Goal: Information Seeking & Learning: Learn about a topic

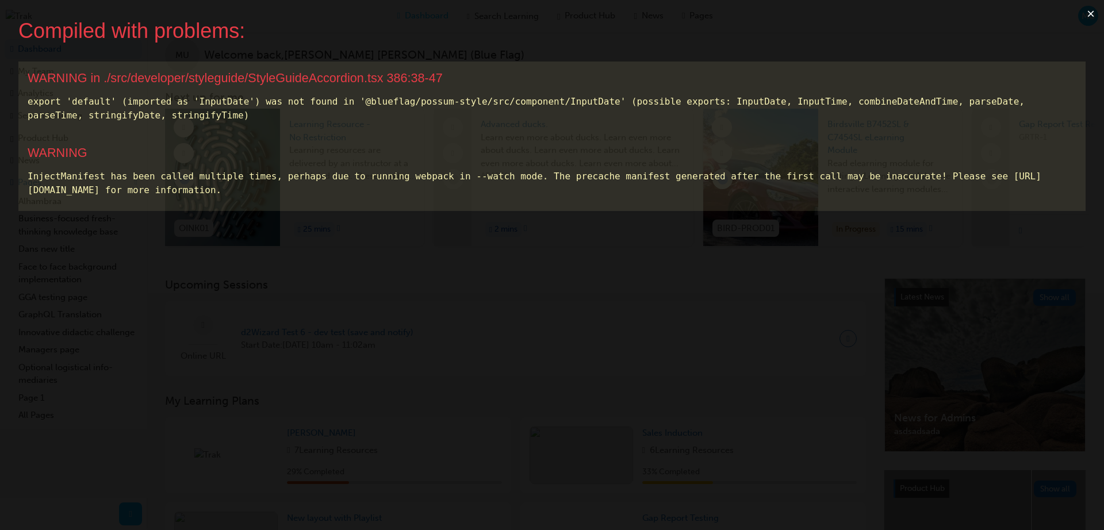
scroll to position [11, 0]
drag, startPoint x: 619, startPoint y: 116, endPoint x: 619, endPoint y: 102, distance: 14.4
click at [618, 115] on div "export 'default' (imported as 'InputDate') was not found in '@blueflag/possum-s…" at bounding box center [552, 109] width 1048 height 28
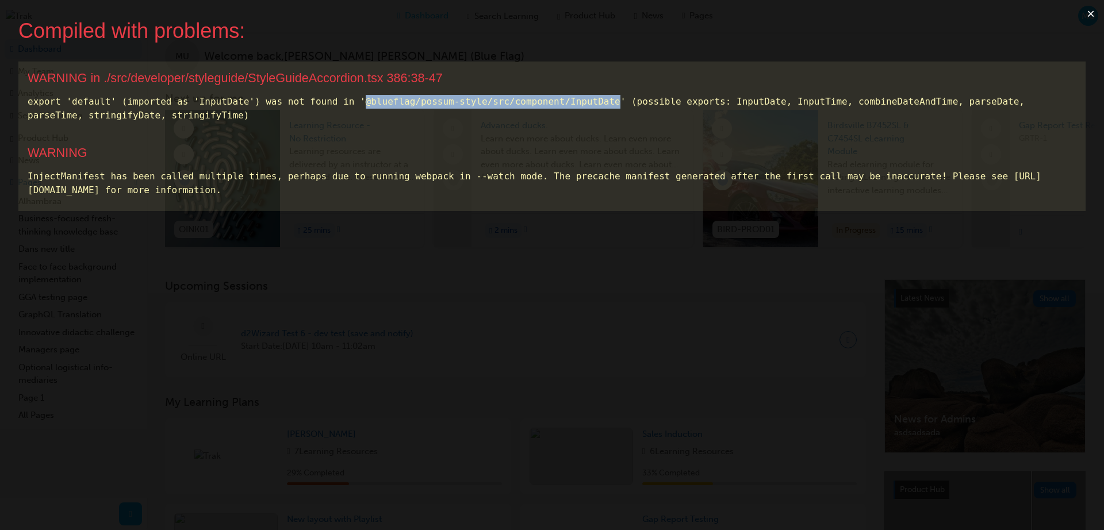
drag, startPoint x: 621, startPoint y: 99, endPoint x: 364, endPoint y: 99, distance: 256.9
click at [364, 99] on div "export 'default' (imported as 'InputDate') was not found in '@blueflag/possum-s…" at bounding box center [552, 109] width 1048 height 28
copy div "@blueflag/possum-style/src/component/InputDate"
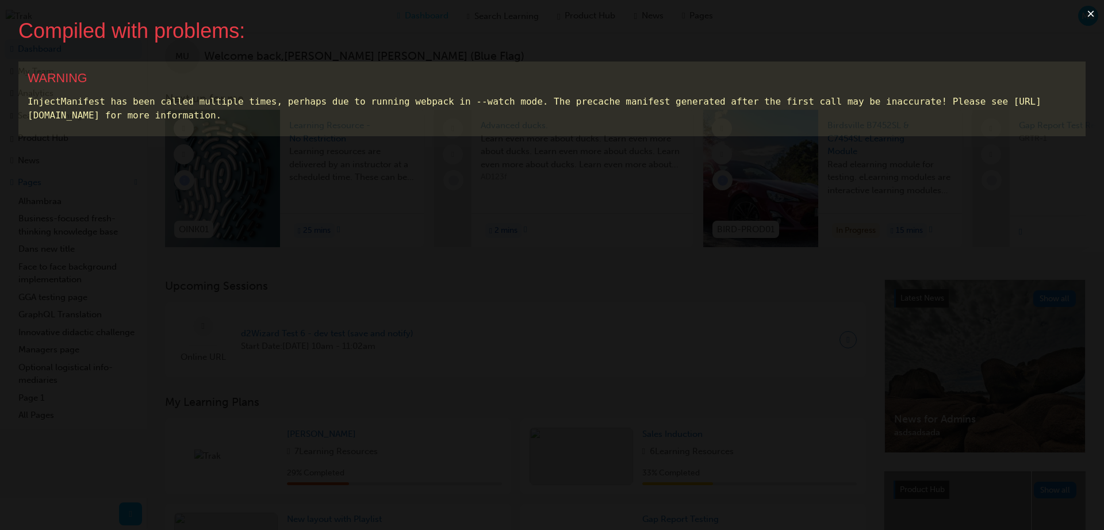
scroll to position [0, 0]
click at [1095, 13] on button "×" at bounding box center [1090, 14] width 26 height 28
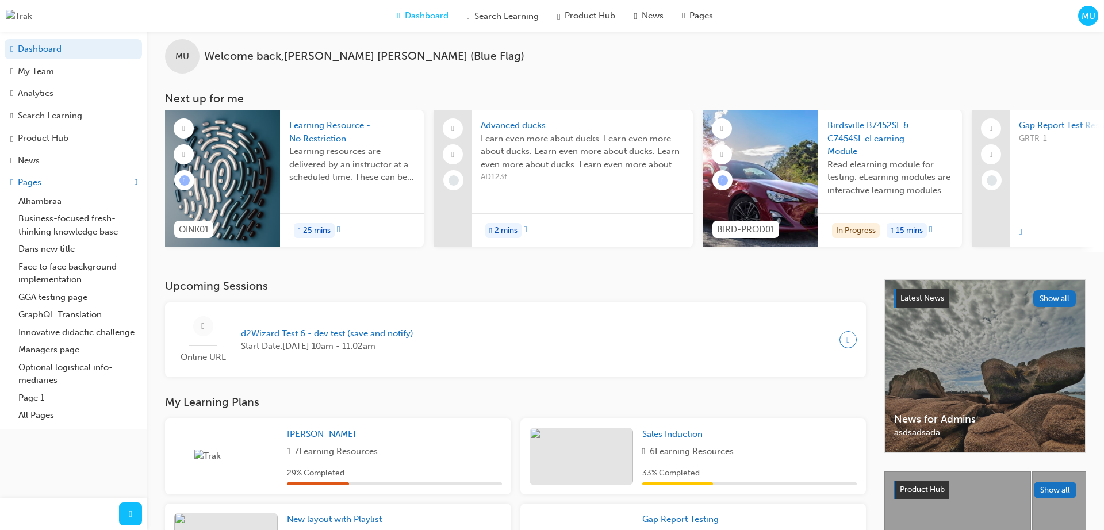
click at [1079, 23] on button "MU" at bounding box center [1088, 16] width 20 height 20
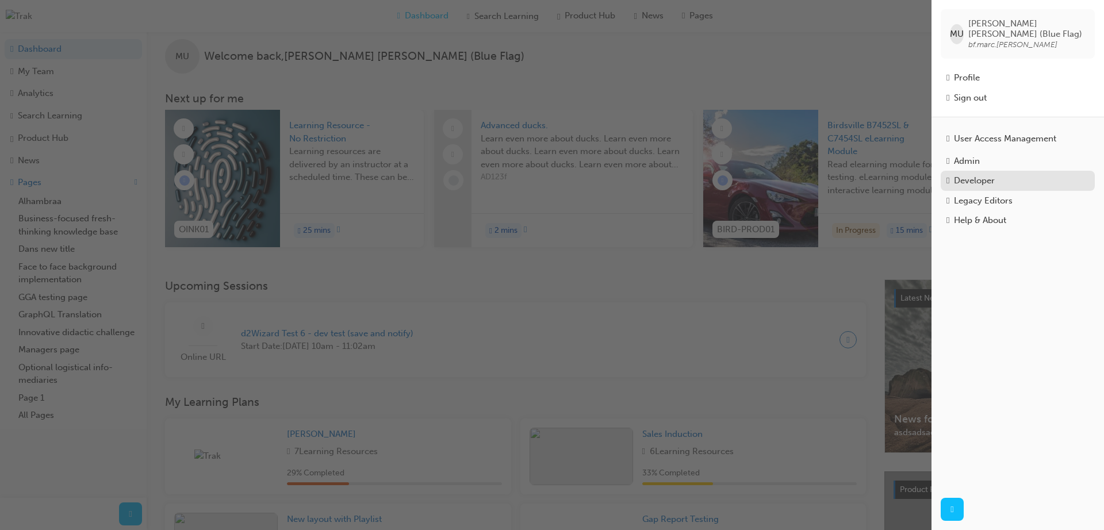
click at [980, 174] on div "Developer" at bounding box center [974, 180] width 41 height 13
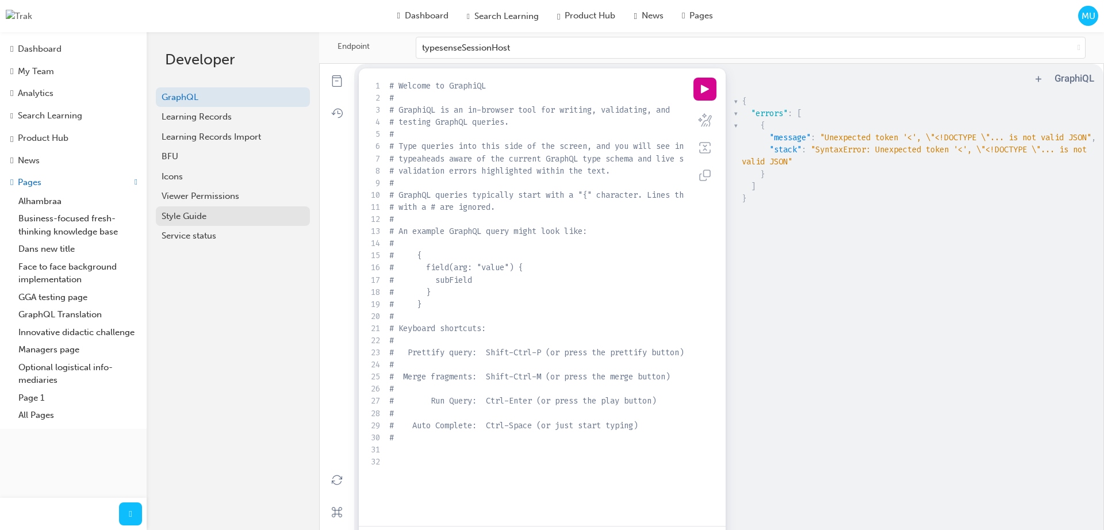
click at [196, 210] on div "Style Guide" at bounding box center [233, 216] width 143 height 13
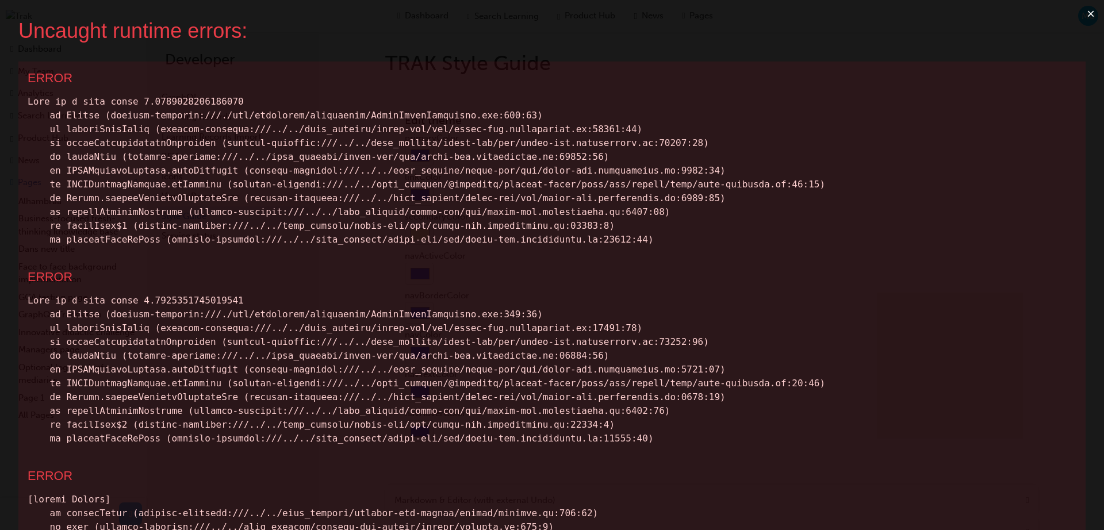
click at [1087, 14] on button "×" at bounding box center [1090, 14] width 26 height 28
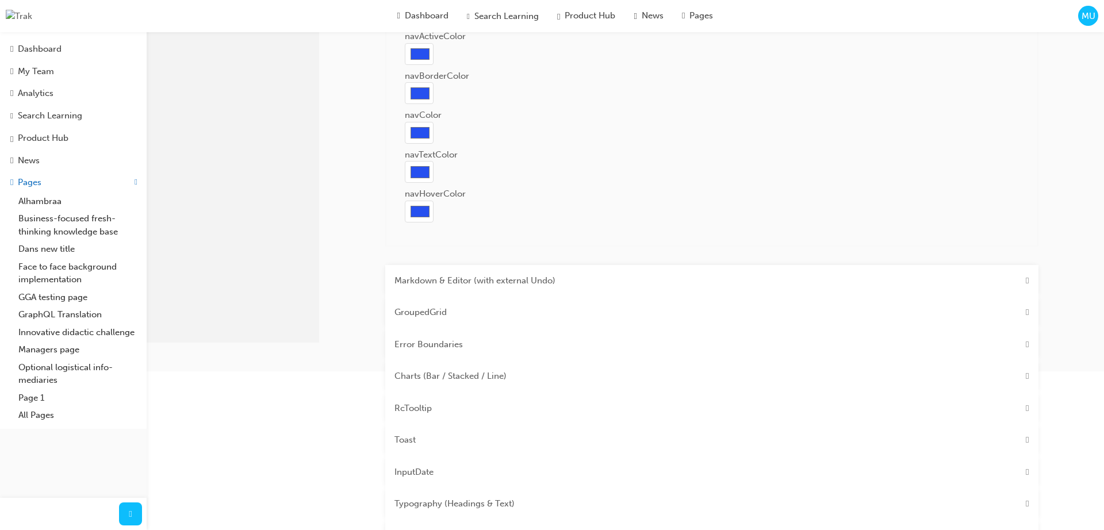
scroll to position [222, 0]
click at [493, 275] on span "Markdown & Editor (with external Undo)" at bounding box center [474, 277] width 161 height 13
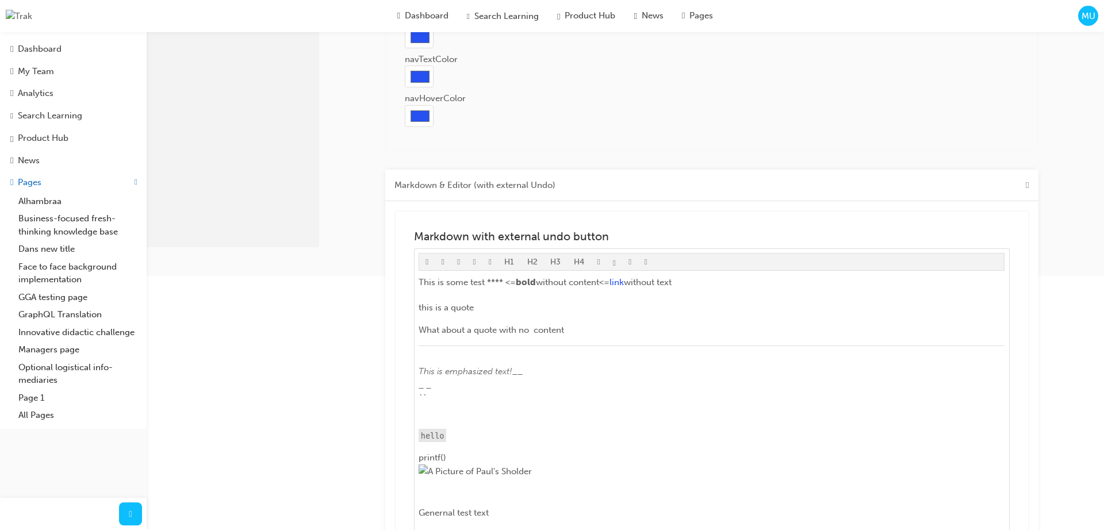
scroll to position [320, 0]
click at [540, 187] on span "Markdown & Editor (with external Undo)" at bounding box center [474, 180] width 161 height 13
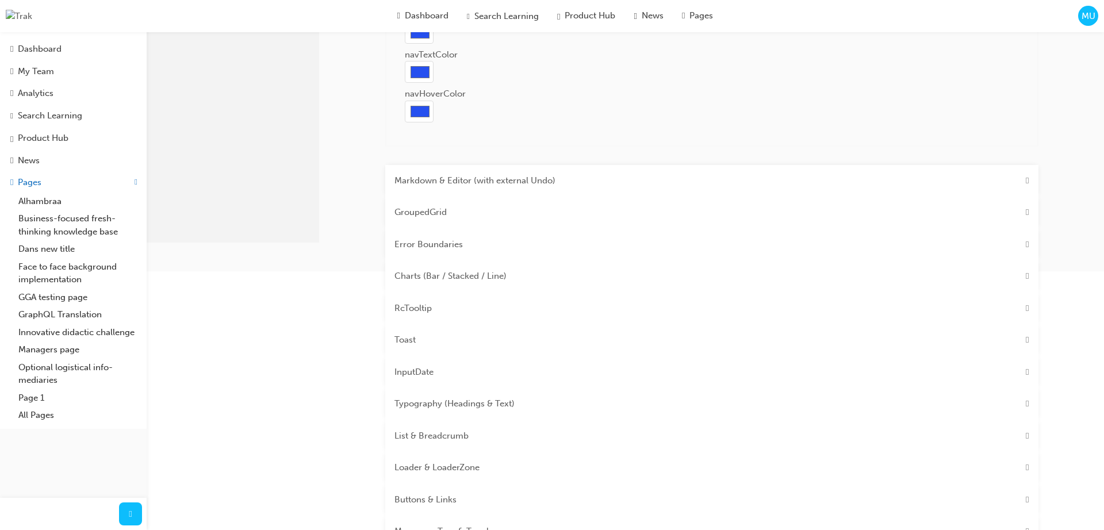
click at [473, 229] on div "GroupedGrid" at bounding box center [711, 213] width 653 height 32
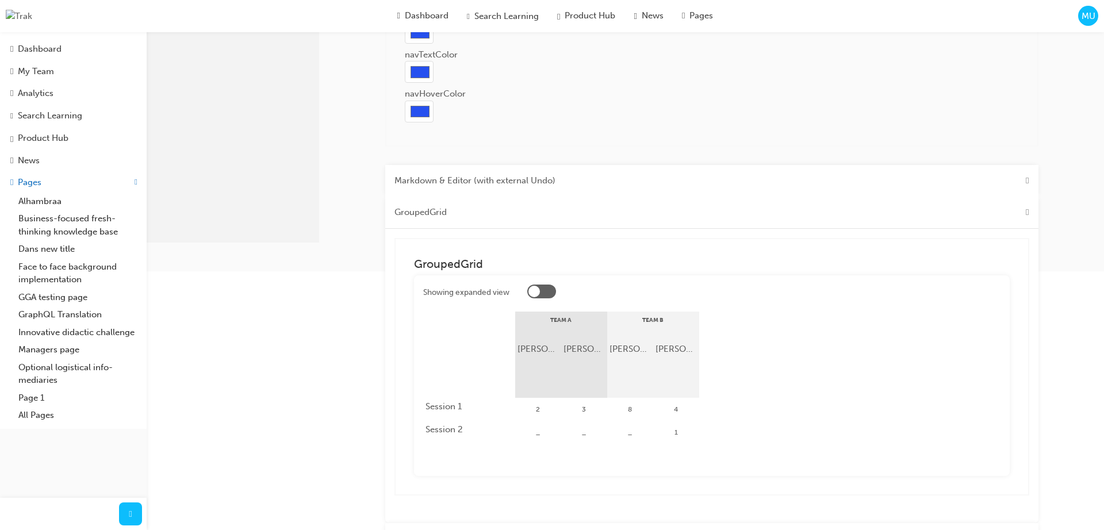
click at [474, 221] on div "GroupedGrid" at bounding box center [711, 213] width 653 height 32
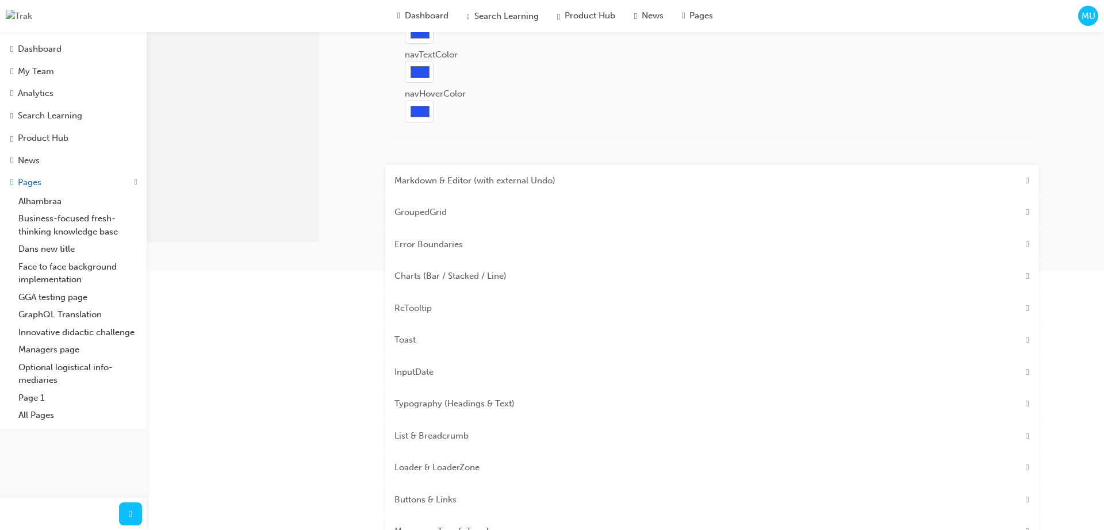
click at [475, 241] on div "Error Boundaries" at bounding box center [711, 245] width 653 height 32
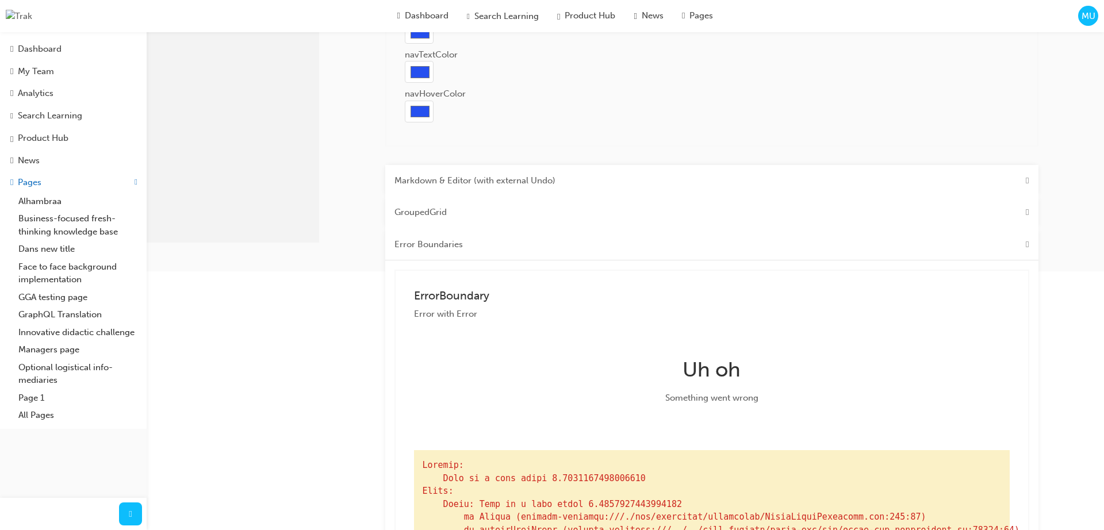
click at [472, 252] on div "Error Boundaries" at bounding box center [711, 245] width 653 height 32
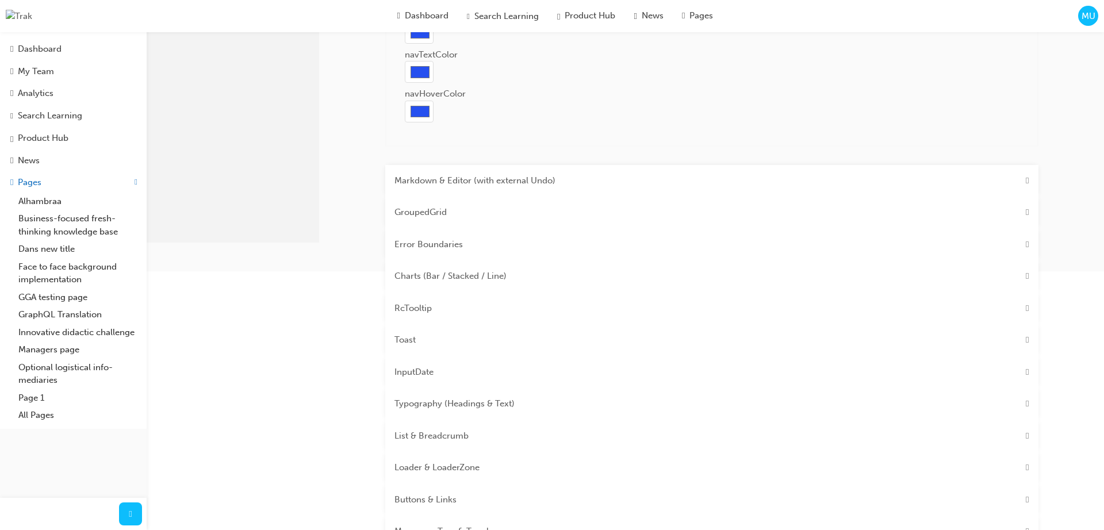
click at [460, 288] on div "Charts (Bar / Stacked / Line)" at bounding box center [711, 276] width 653 height 32
click at [463, 283] on span "Charts (Bar / Stacked / Line)" at bounding box center [450, 276] width 112 height 13
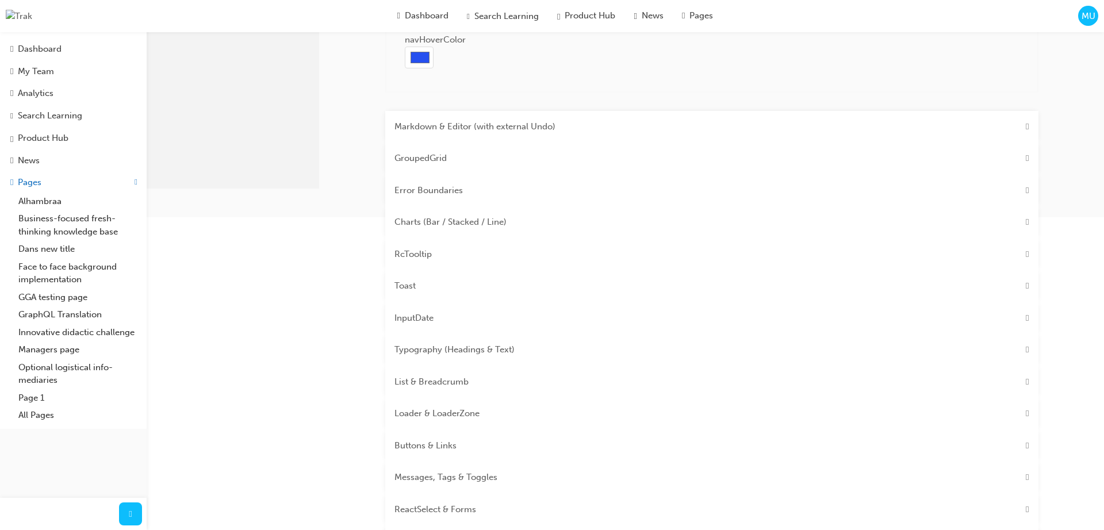
click at [458, 262] on div "RcTooltip" at bounding box center [711, 255] width 653 height 32
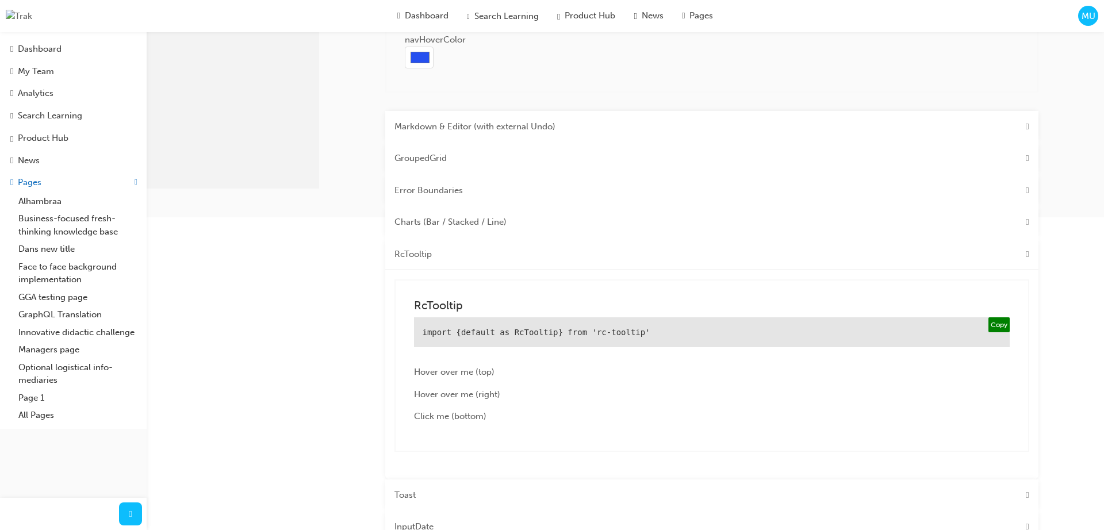
click at [459, 262] on div "RcTooltip" at bounding box center [711, 255] width 653 height 32
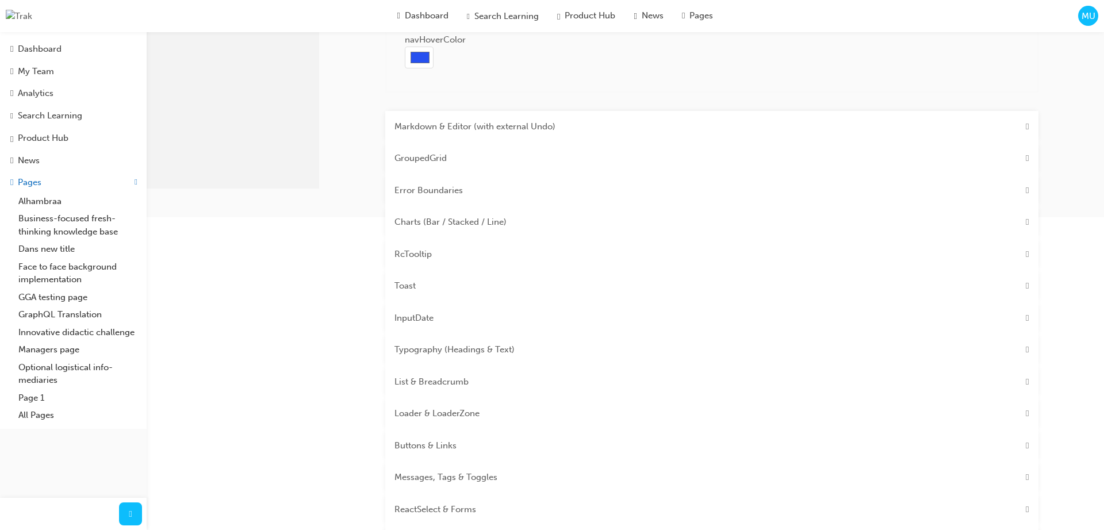
click at [449, 283] on div "Toast" at bounding box center [711, 286] width 653 height 32
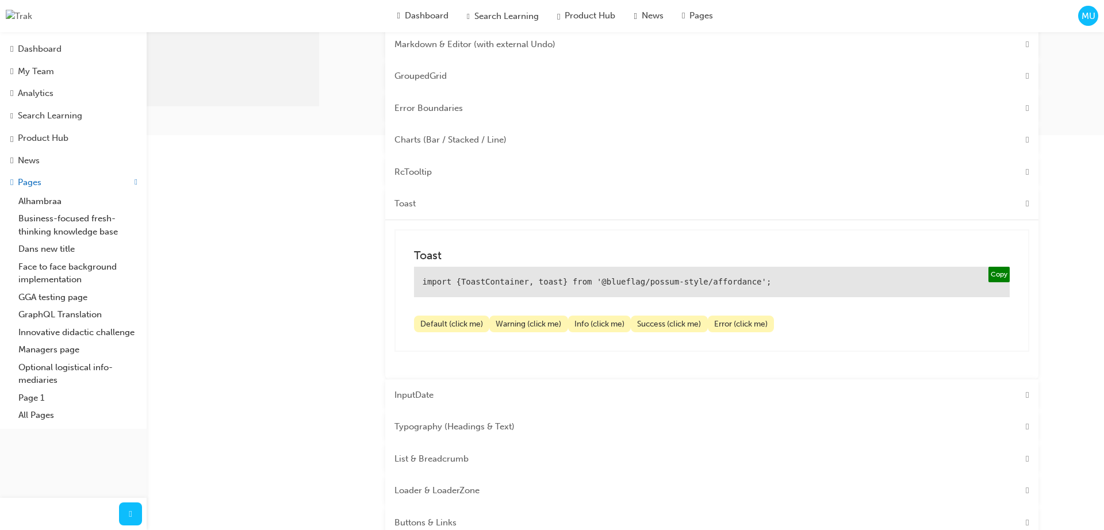
scroll to position [455, 0]
click at [409, 212] on span "Toast" at bounding box center [404, 204] width 21 height 13
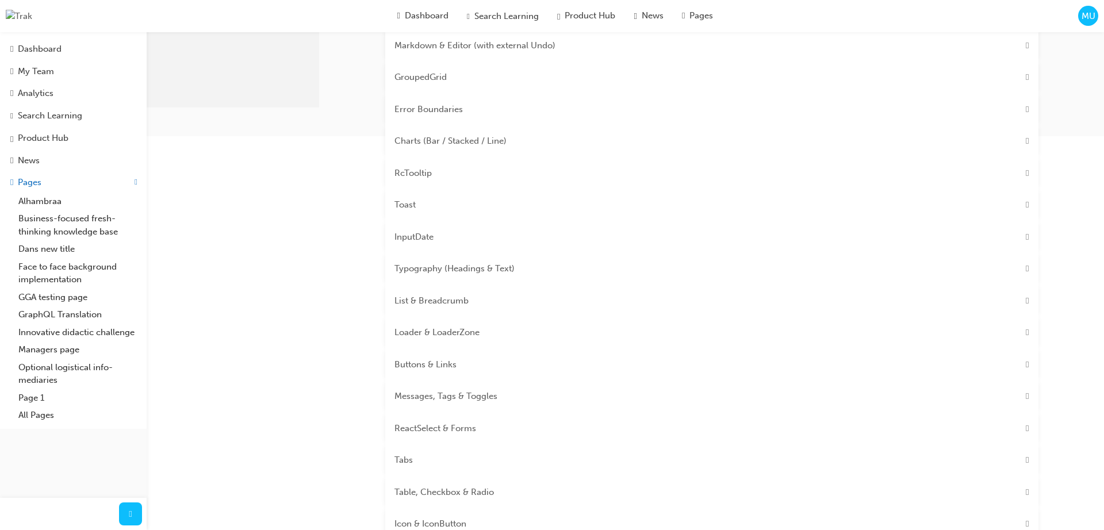
click at [409, 212] on span "Toast" at bounding box center [404, 204] width 21 height 13
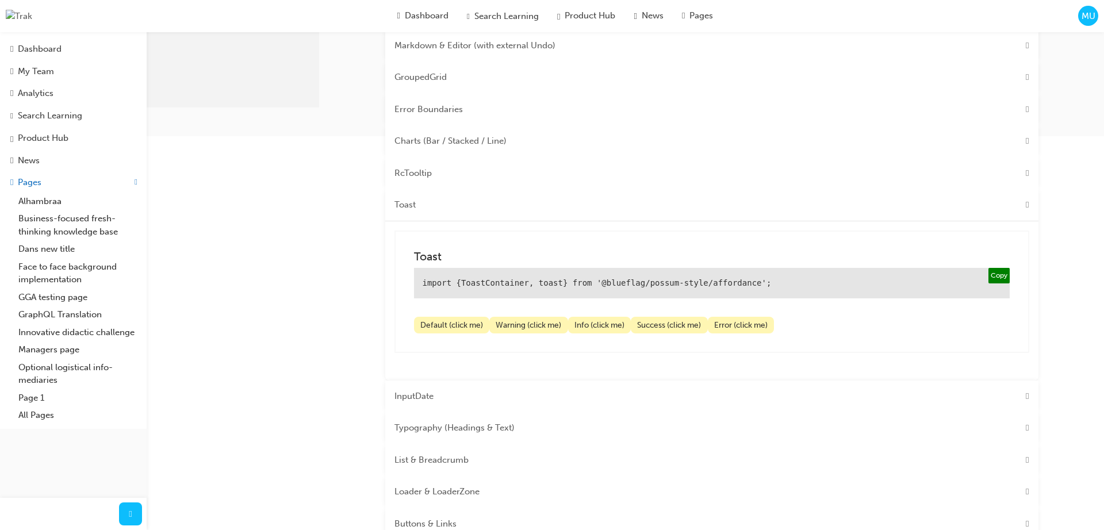
click at [409, 212] on span "Toast" at bounding box center [404, 204] width 21 height 13
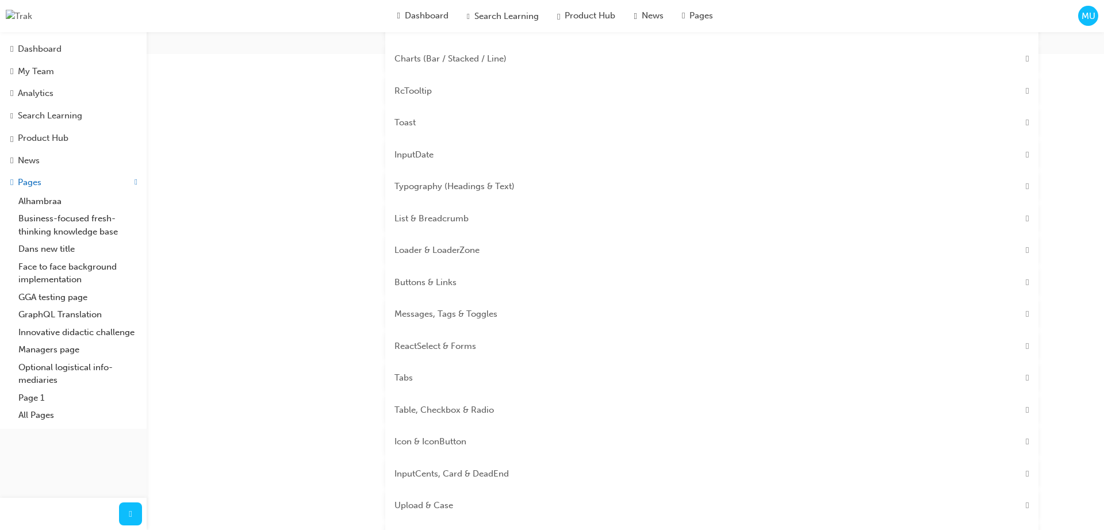
scroll to position [537, 0]
click at [439, 256] on span "Loader & LoaderZone" at bounding box center [436, 249] width 85 height 13
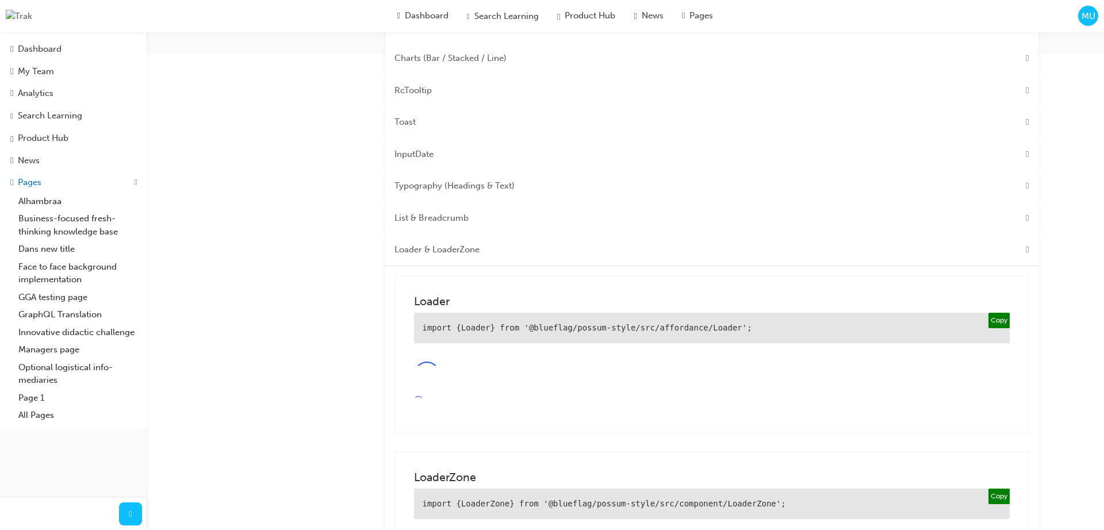
click at [440, 256] on span "Loader & LoaderZone" at bounding box center [436, 249] width 85 height 13
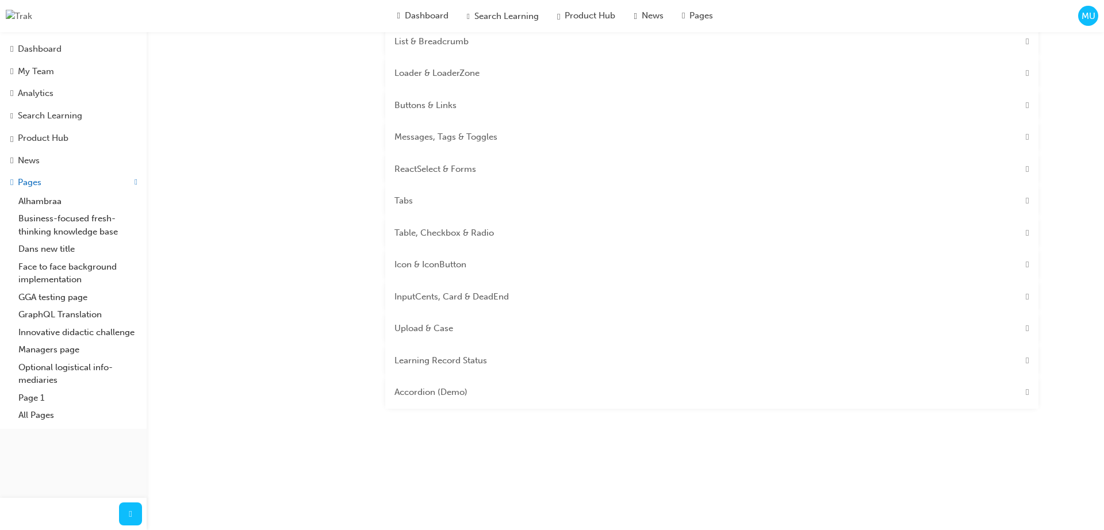
scroll to position [715, 0]
click at [444, 302] on span "InputCents, Card & DeadEnd" at bounding box center [451, 295] width 114 height 13
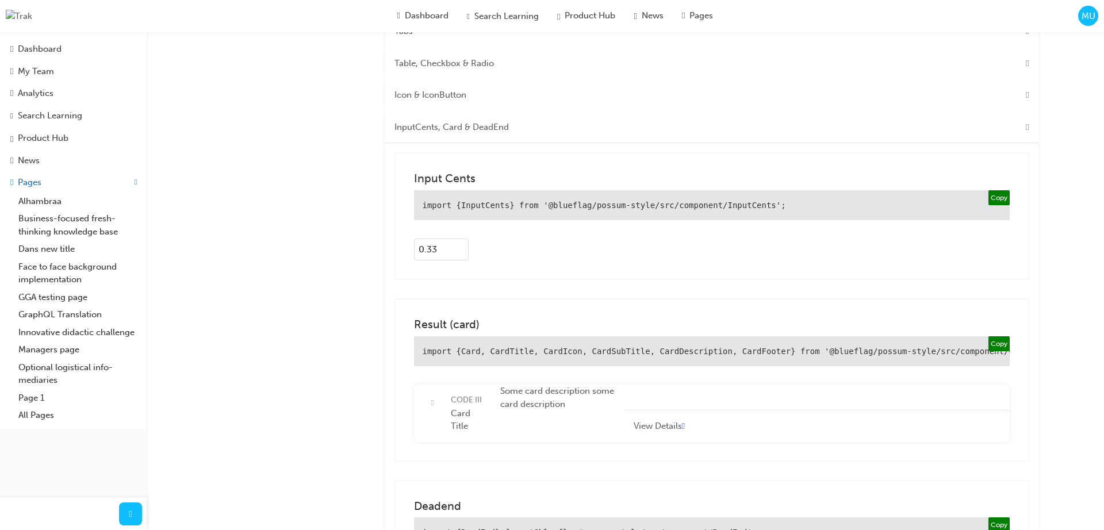
scroll to position [874, 0]
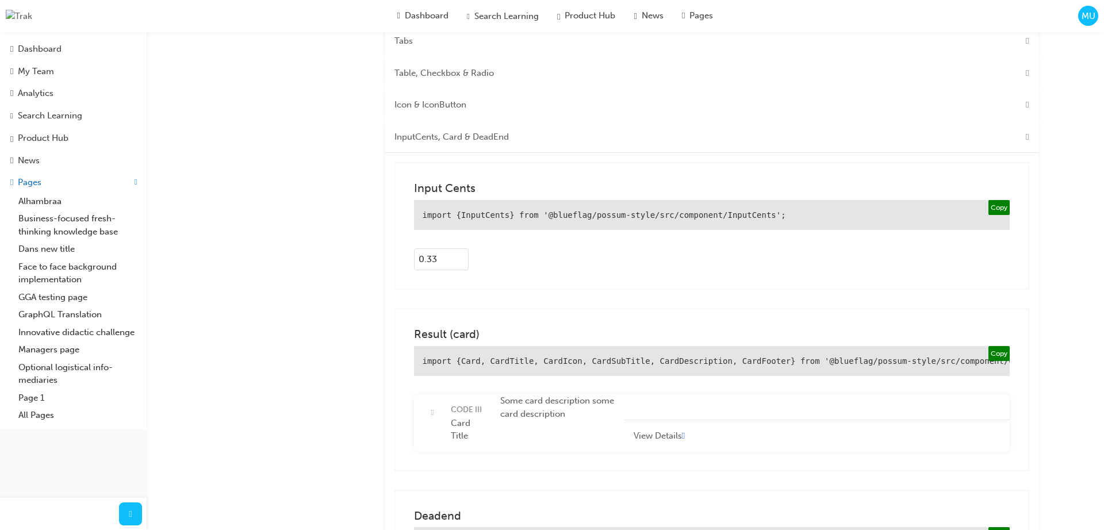
click at [433, 144] on span "InputCents, Card & DeadEnd" at bounding box center [451, 136] width 114 height 13
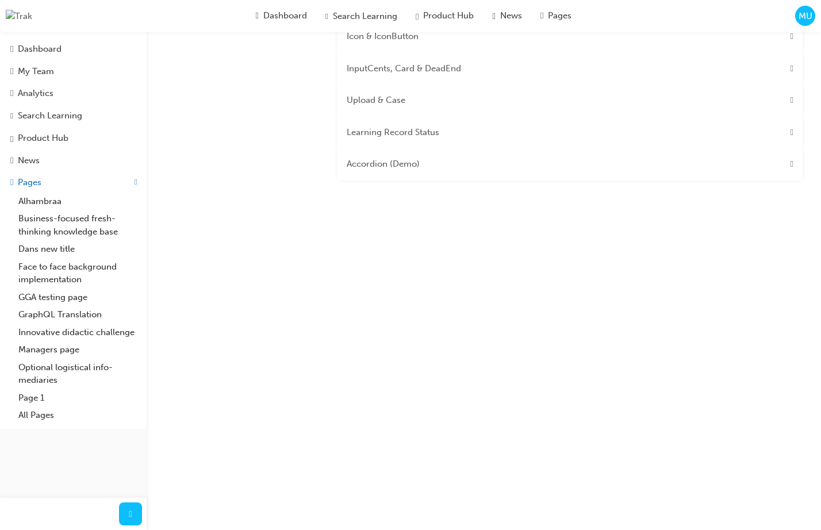
scroll to position [937, 0]
click at [762, 185] on div "Accordion (Demo)" at bounding box center [569, 169] width 465 height 32
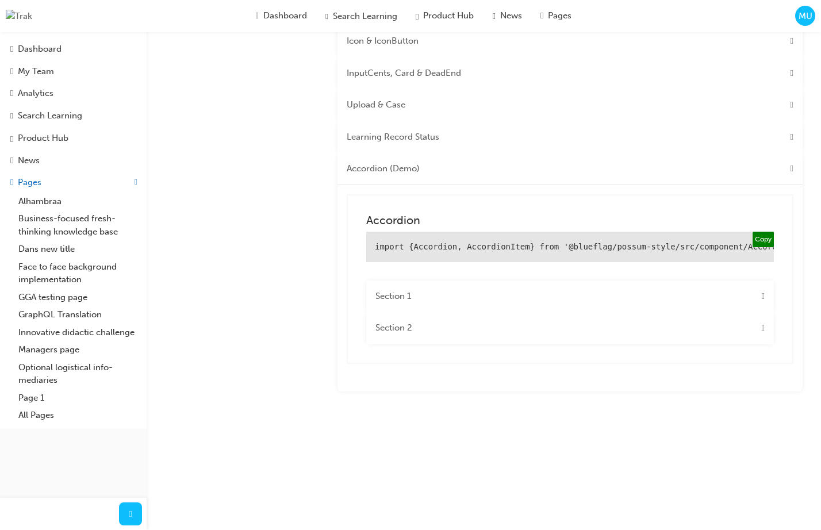
click at [702, 185] on div "Accordion (Demo)" at bounding box center [569, 169] width 465 height 32
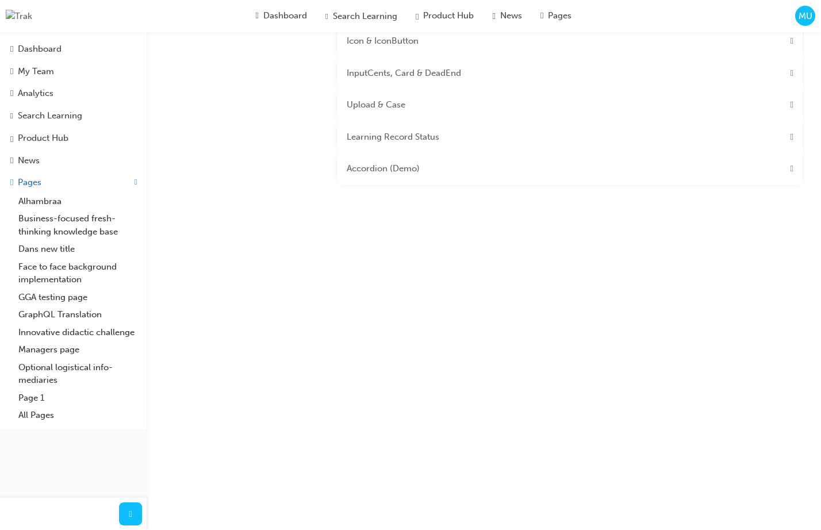
click at [702, 185] on div "Accordion (Demo)" at bounding box center [569, 169] width 465 height 32
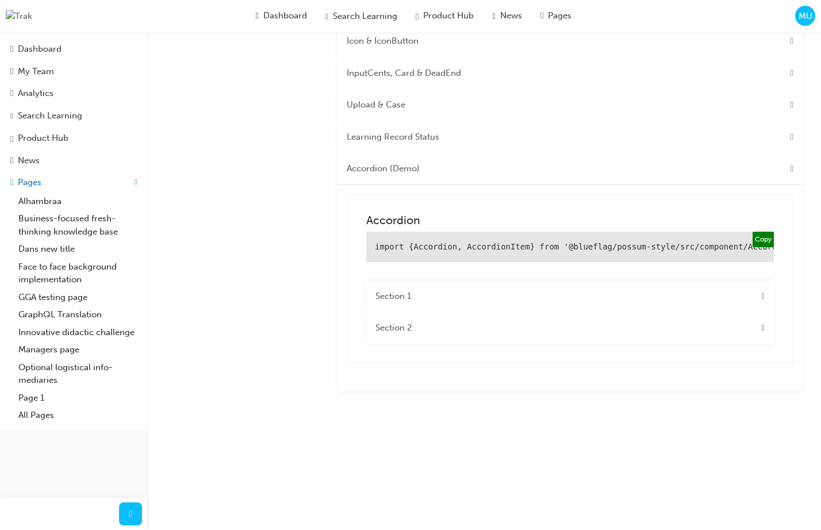
click at [694, 185] on div "Accordion (Demo)" at bounding box center [569, 169] width 465 height 32
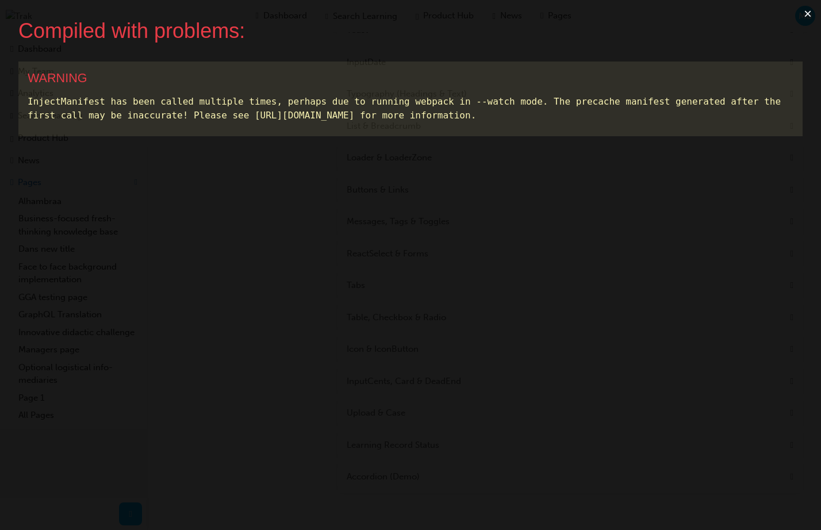
scroll to position [0, 0]
click at [807, 14] on button "×" at bounding box center [807, 14] width 26 height 28
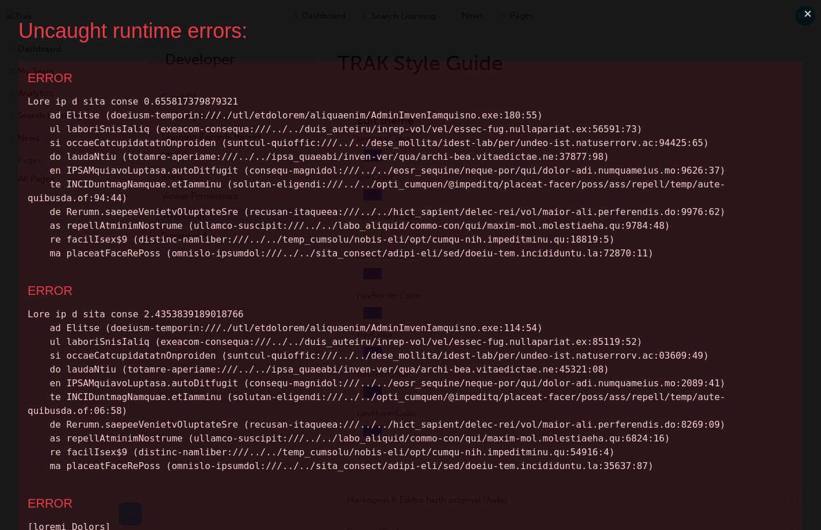
click at [803, 15] on button "×" at bounding box center [807, 14] width 26 height 28
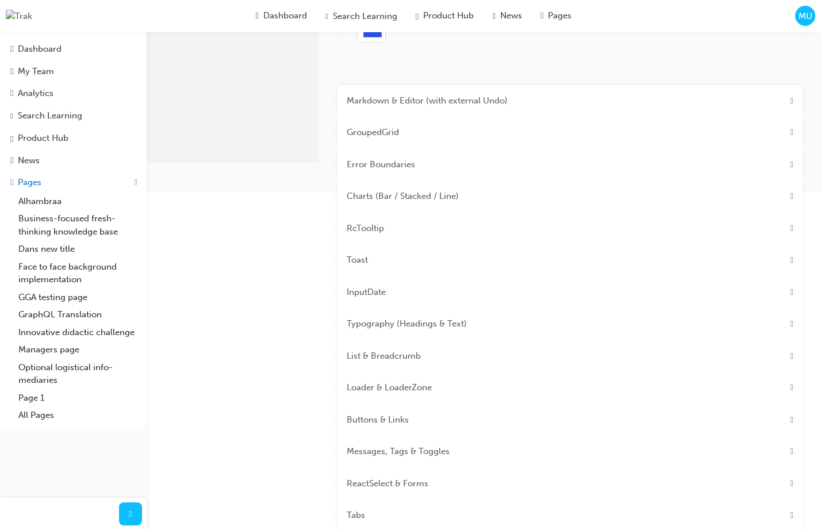
scroll to position [276, 0]
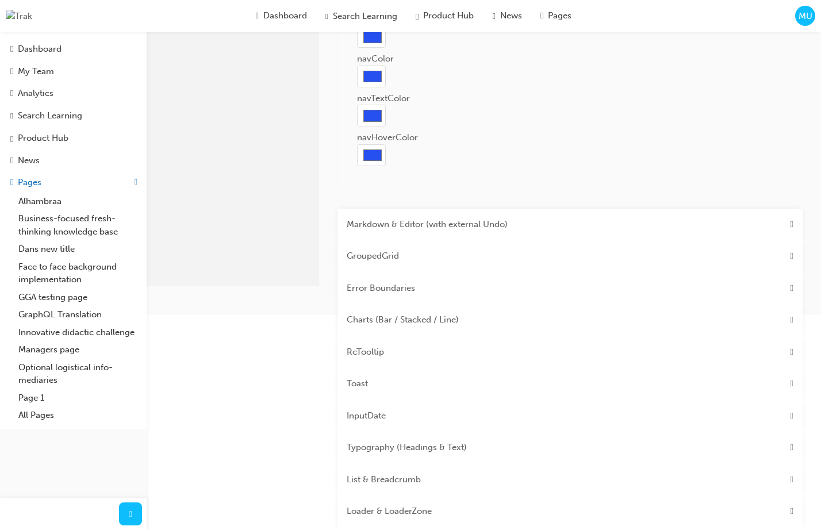
click at [442, 220] on Undo\) "Markdown & Editor (with external Undo)" at bounding box center [427, 224] width 161 height 13
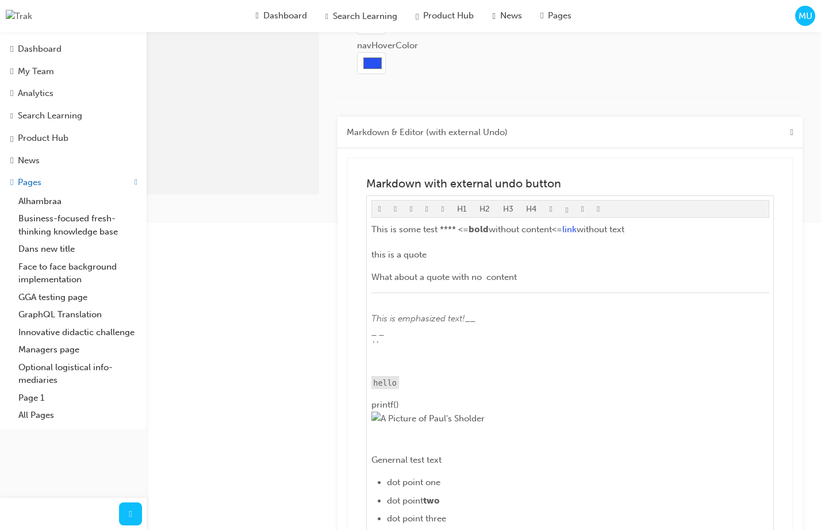
scroll to position [357, 0]
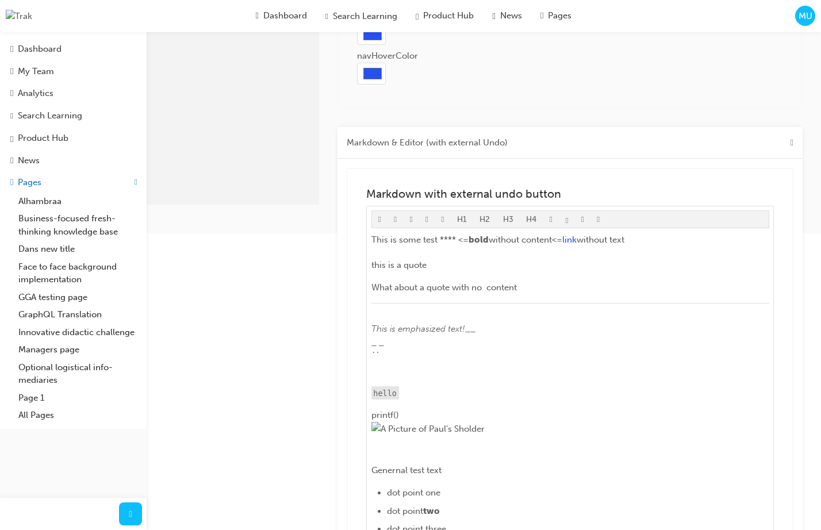
click at [444, 141] on Undo\) "Markdown & Editor (with external Undo)" at bounding box center [427, 142] width 161 height 13
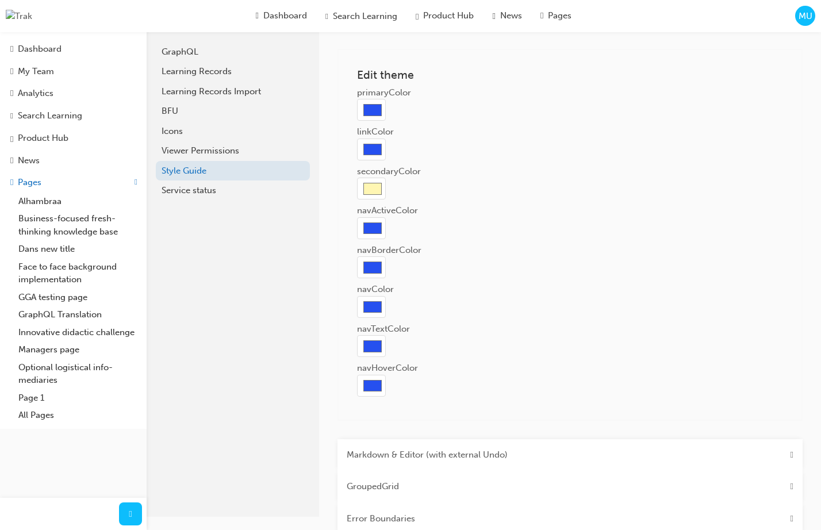
scroll to position [0, 0]
